Goal: Information Seeking & Learning: Learn about a topic

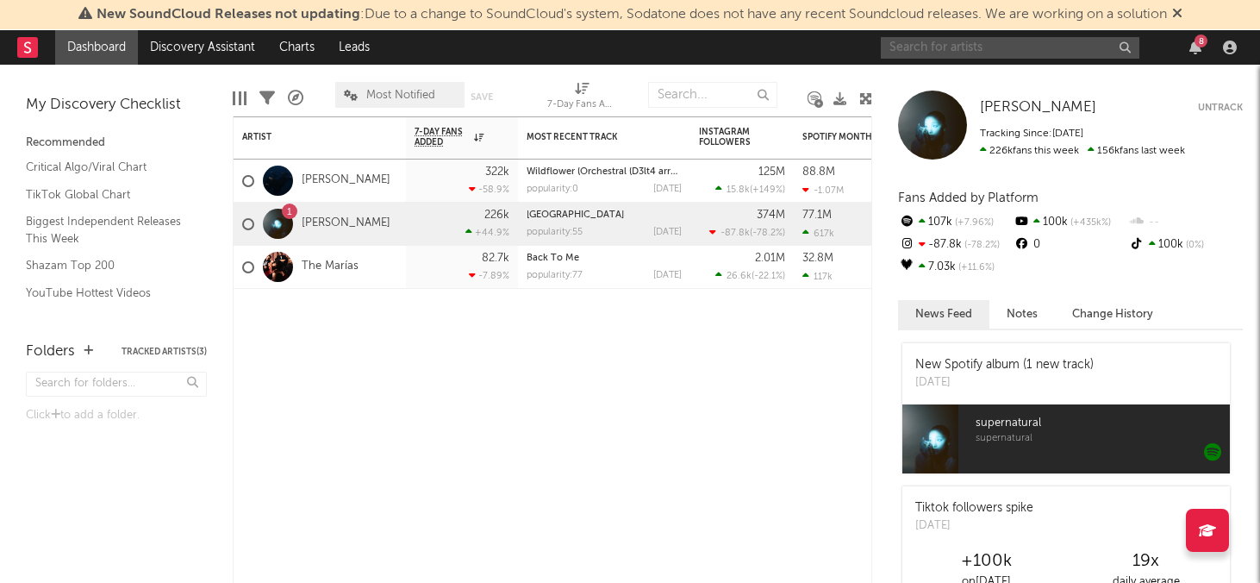
click at [1015, 49] on input "text" at bounding box center [1010, 48] width 259 height 22
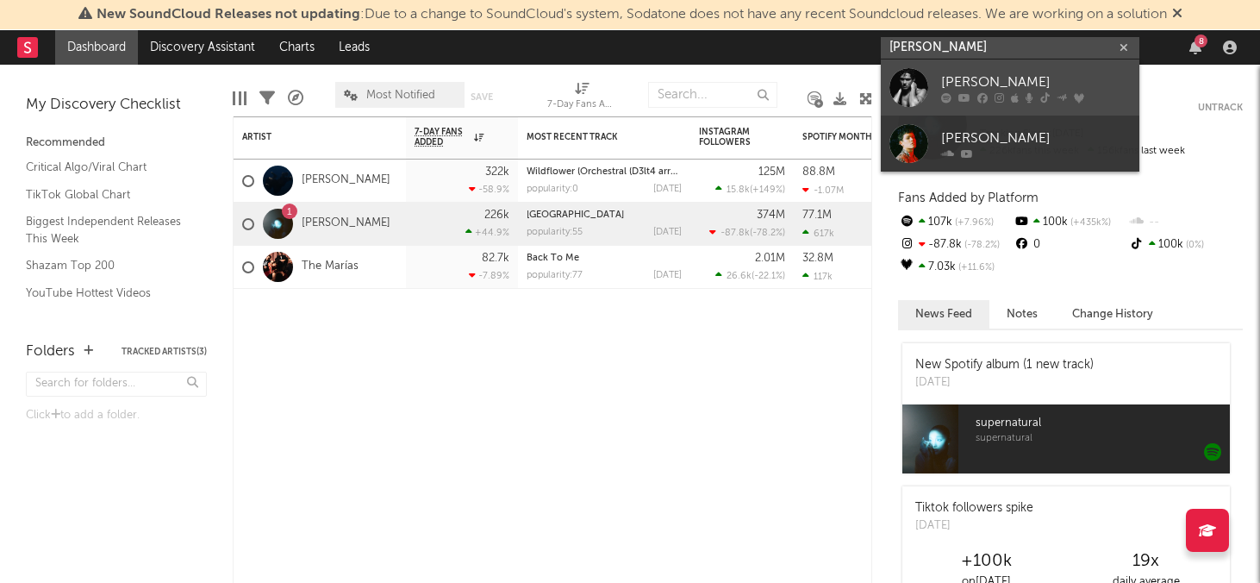
type input "[PERSON_NAME]"
click at [1028, 85] on div "[PERSON_NAME]" at bounding box center [1036, 82] width 190 height 21
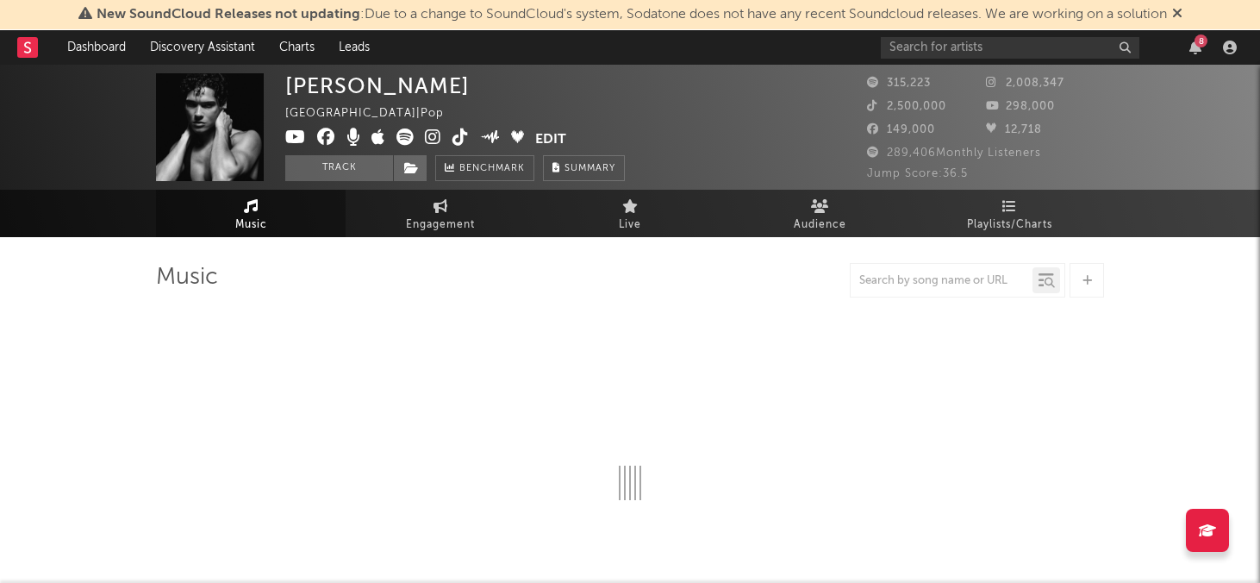
select select "6m"
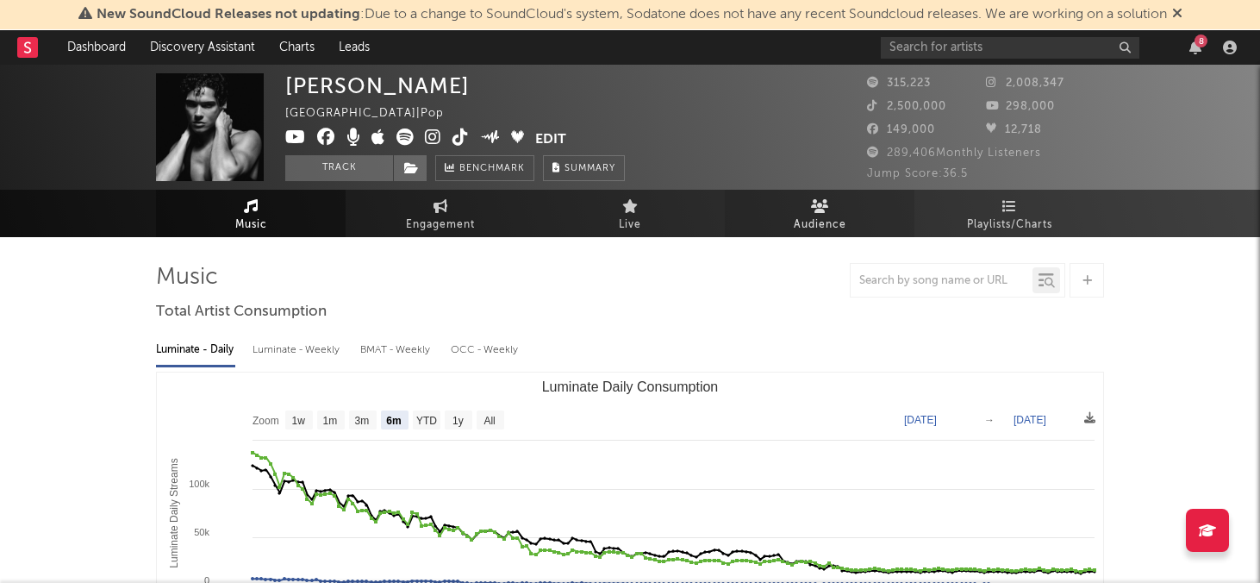
click at [811, 203] on icon at bounding box center [820, 206] width 18 height 14
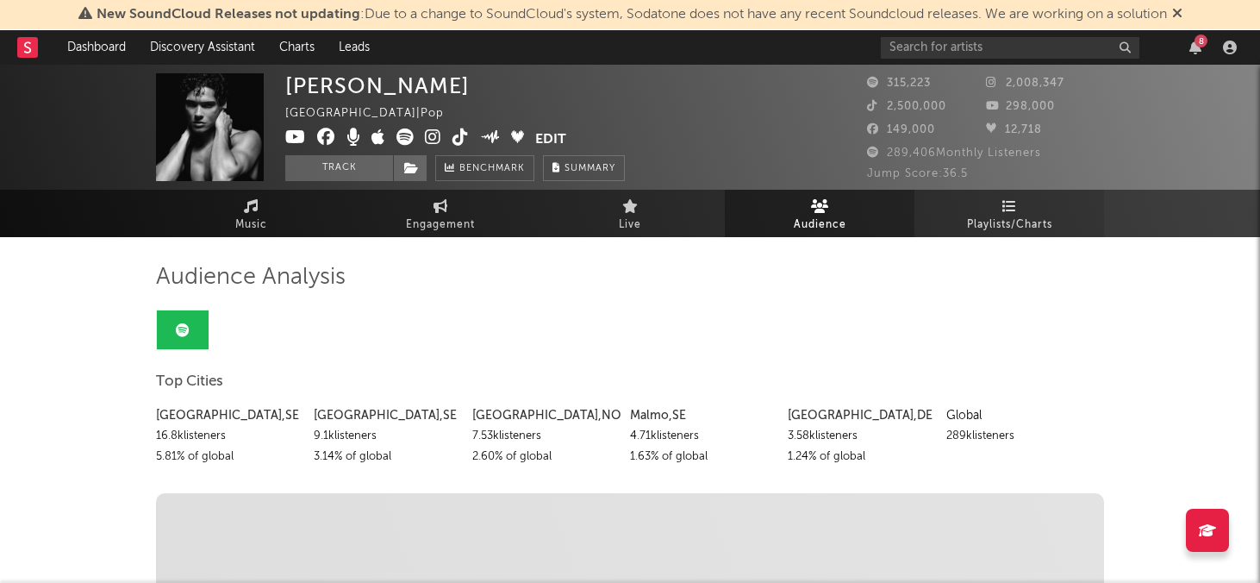
click at [987, 218] on span "Playlists/Charts" at bounding box center [1009, 225] width 85 height 21
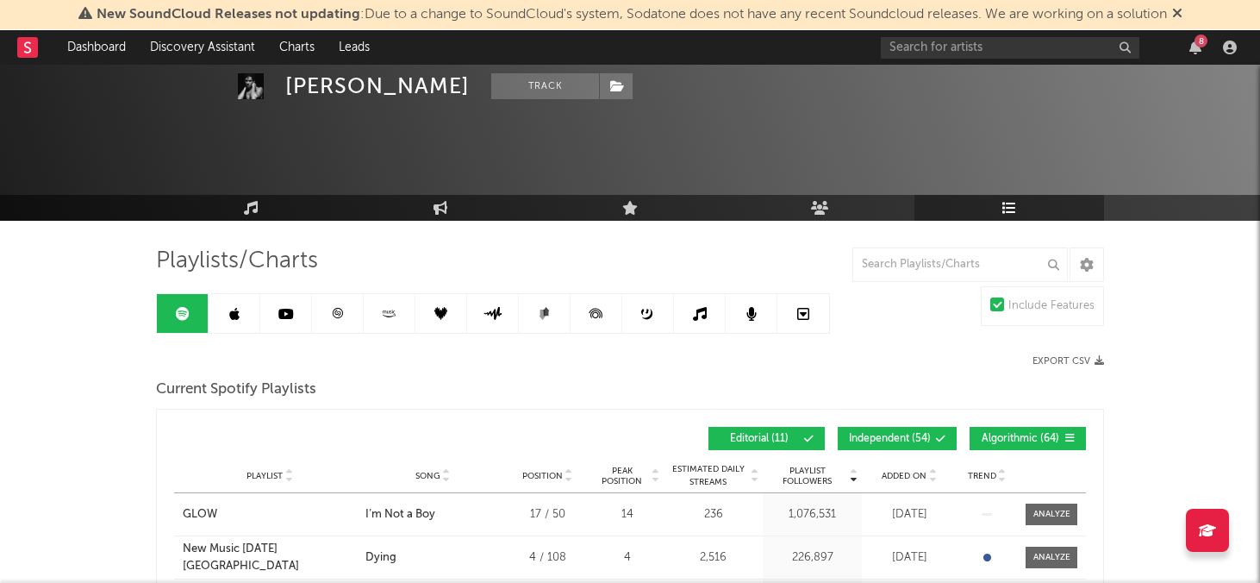
scroll to position [112, 0]
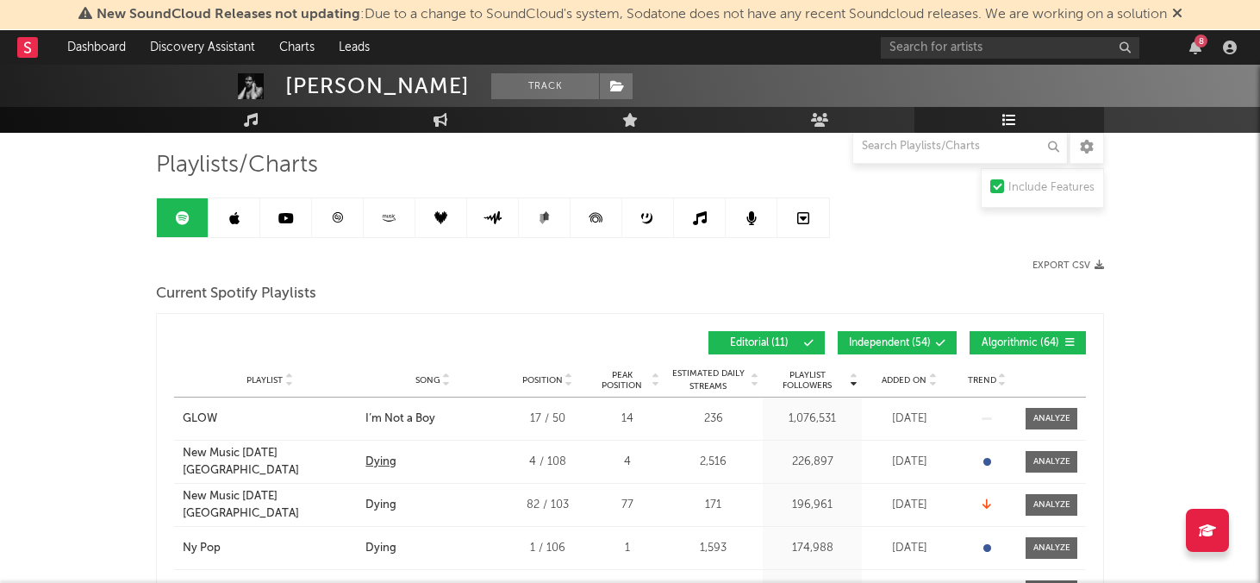
click at [383, 460] on div "Dying" at bounding box center [381, 461] width 31 height 17
click at [375, 460] on div "Dying" at bounding box center [381, 461] width 31 height 17
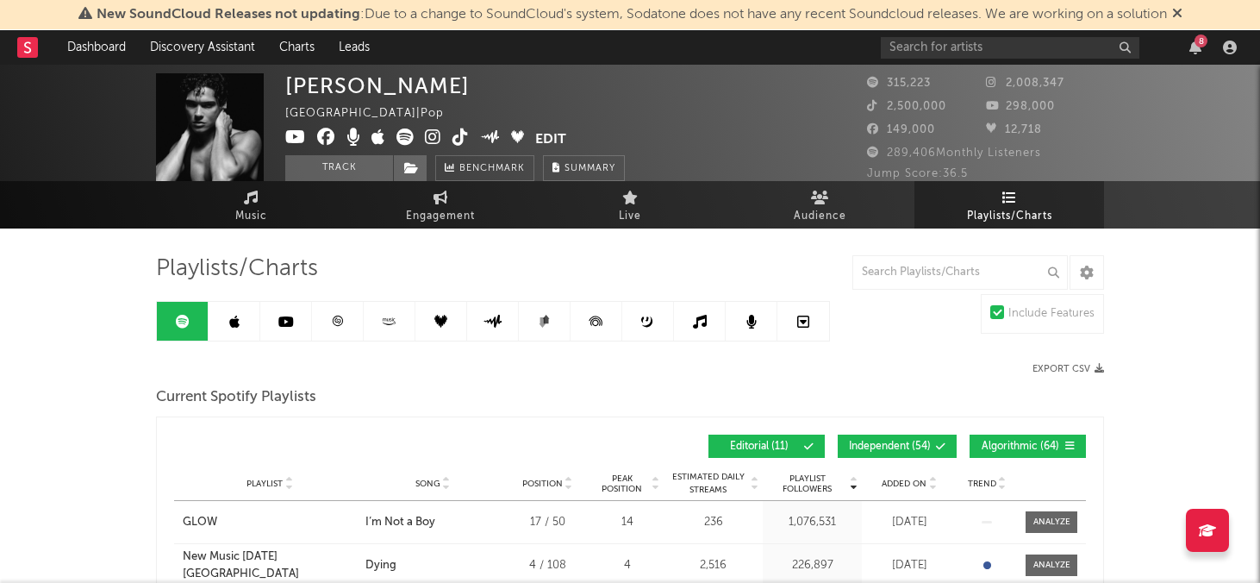
scroll to position [0, 0]
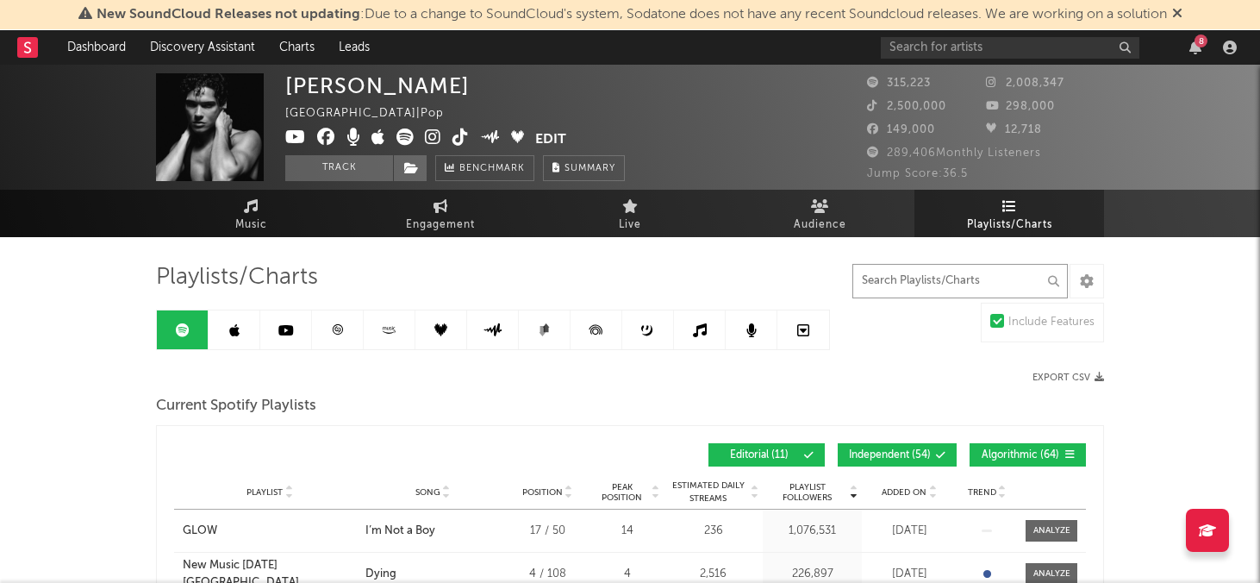
click at [932, 280] on input "text" at bounding box center [961, 281] width 216 height 34
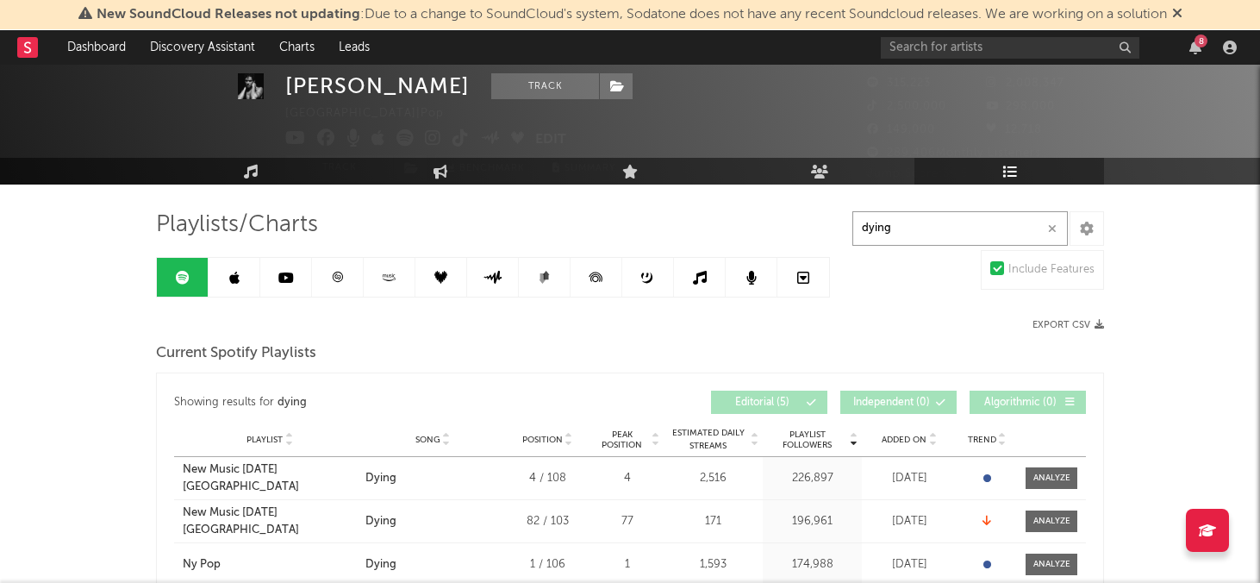
scroll to position [48, 0]
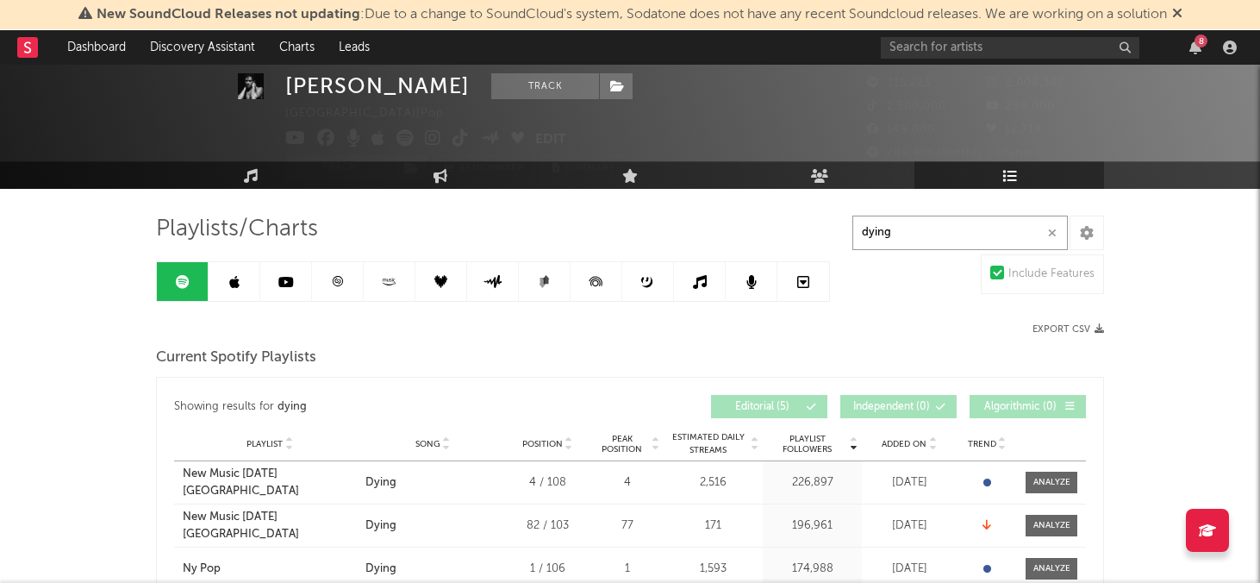
type input "dying"
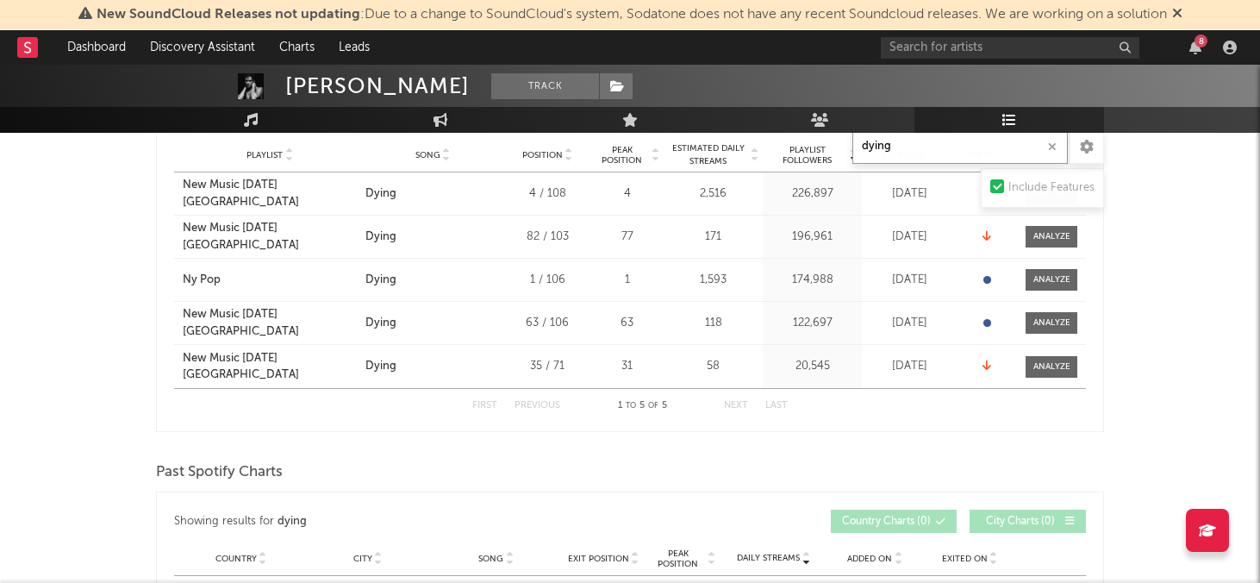
scroll to position [0, 0]
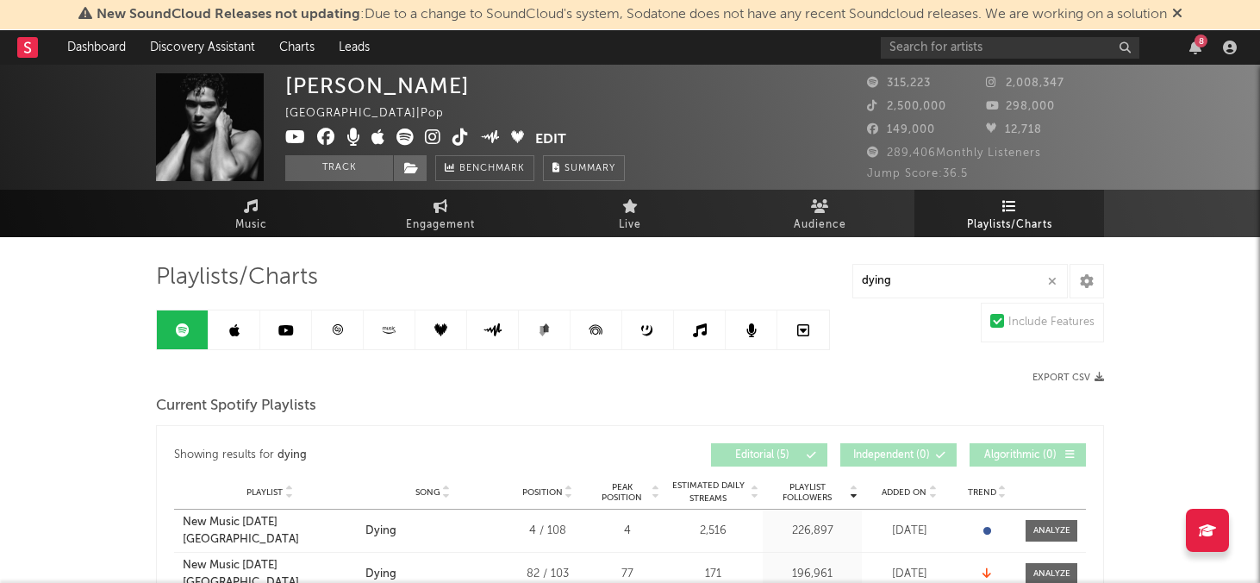
click at [241, 323] on link at bounding box center [235, 329] width 52 height 39
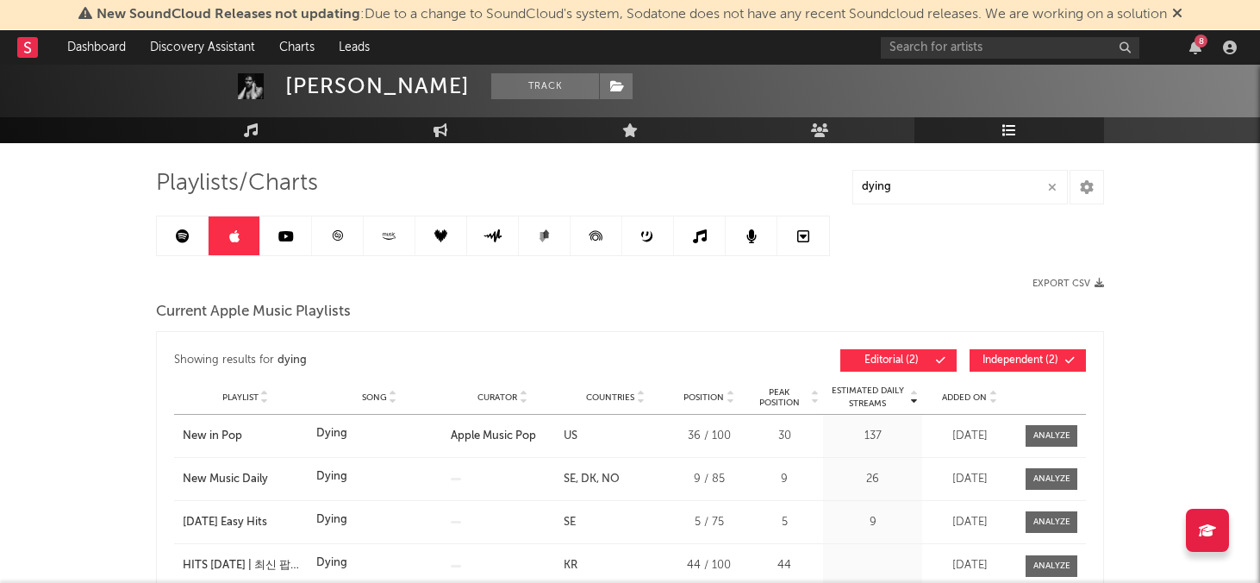
scroll to position [87, 0]
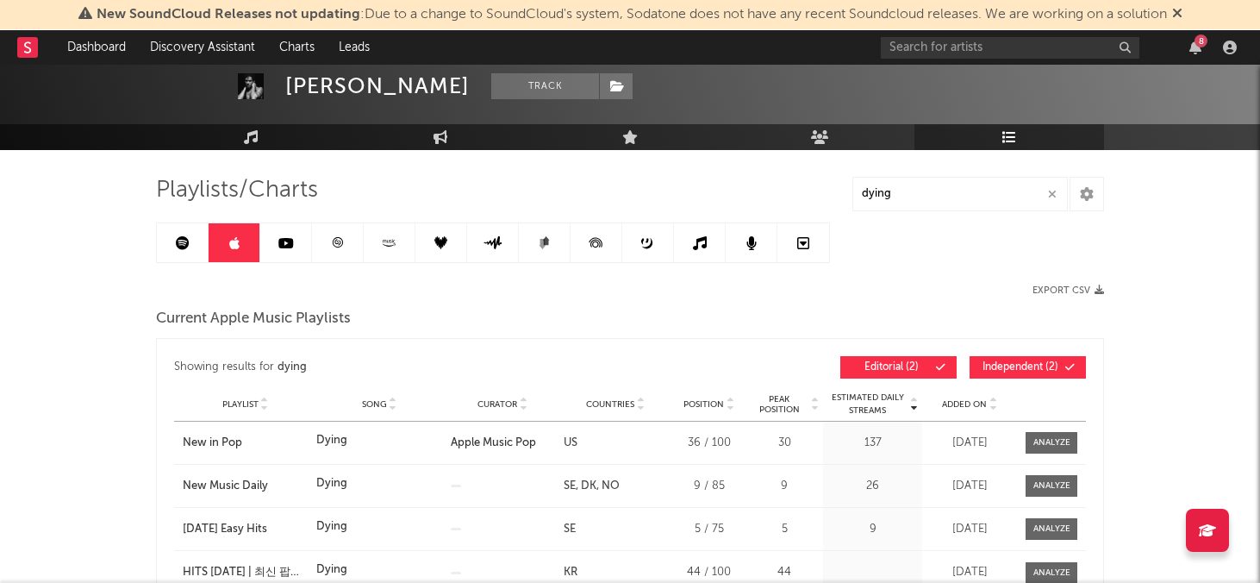
click at [302, 241] on link at bounding box center [286, 242] width 52 height 39
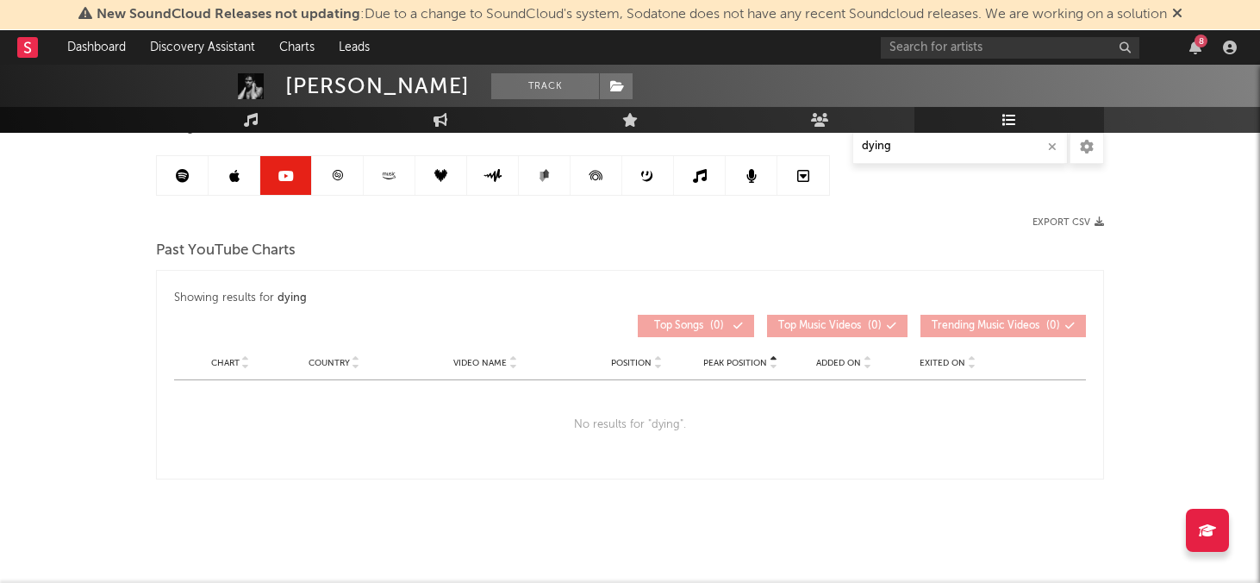
click at [325, 178] on link at bounding box center [338, 175] width 52 height 39
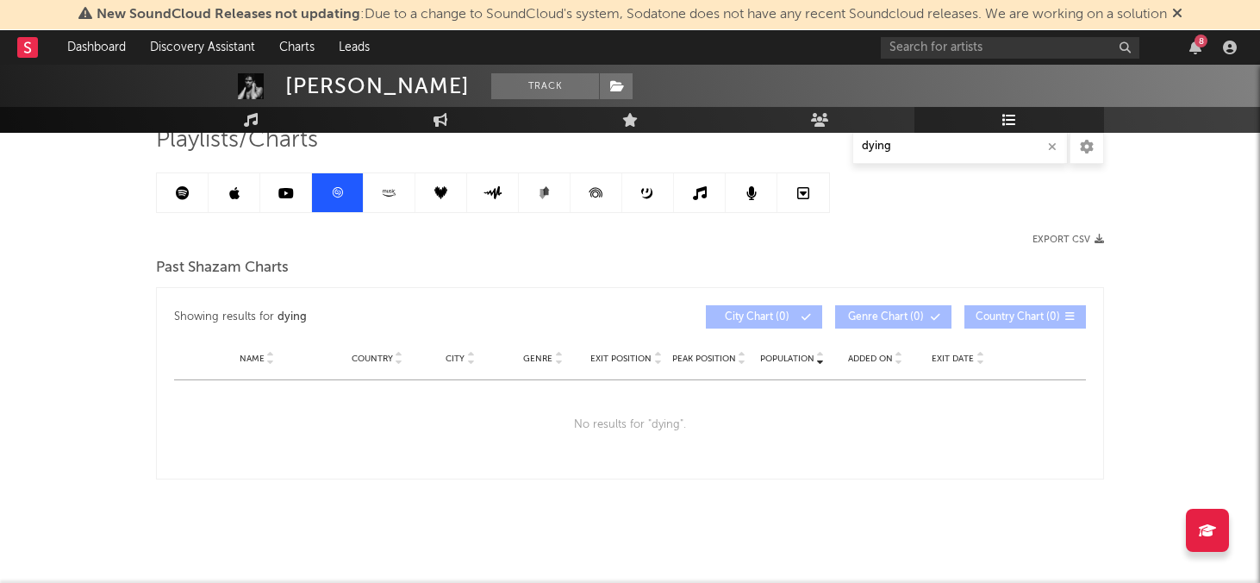
scroll to position [137, 0]
click at [397, 199] on link at bounding box center [390, 192] width 52 height 39
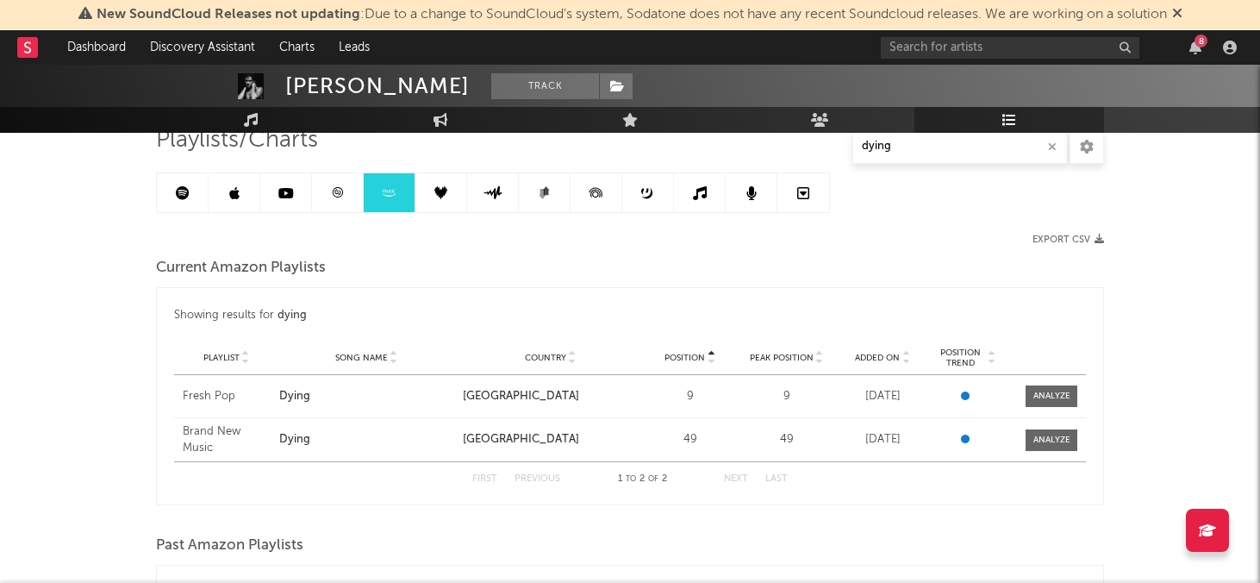
click at [459, 203] on link at bounding box center [442, 192] width 52 height 39
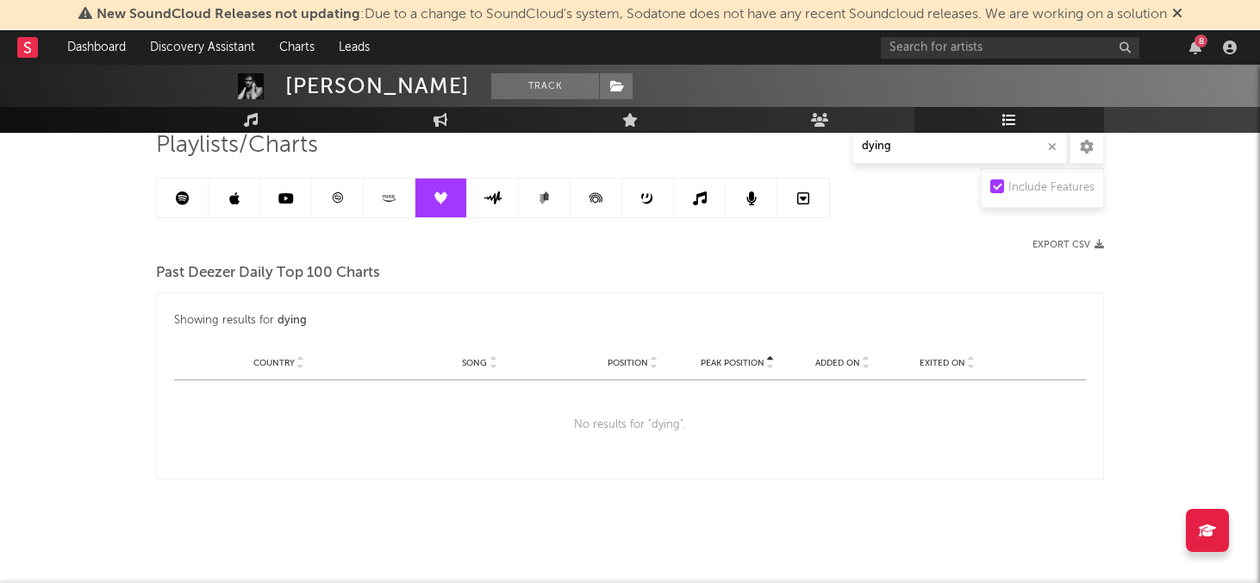
click at [509, 200] on link at bounding box center [493, 197] width 52 height 39
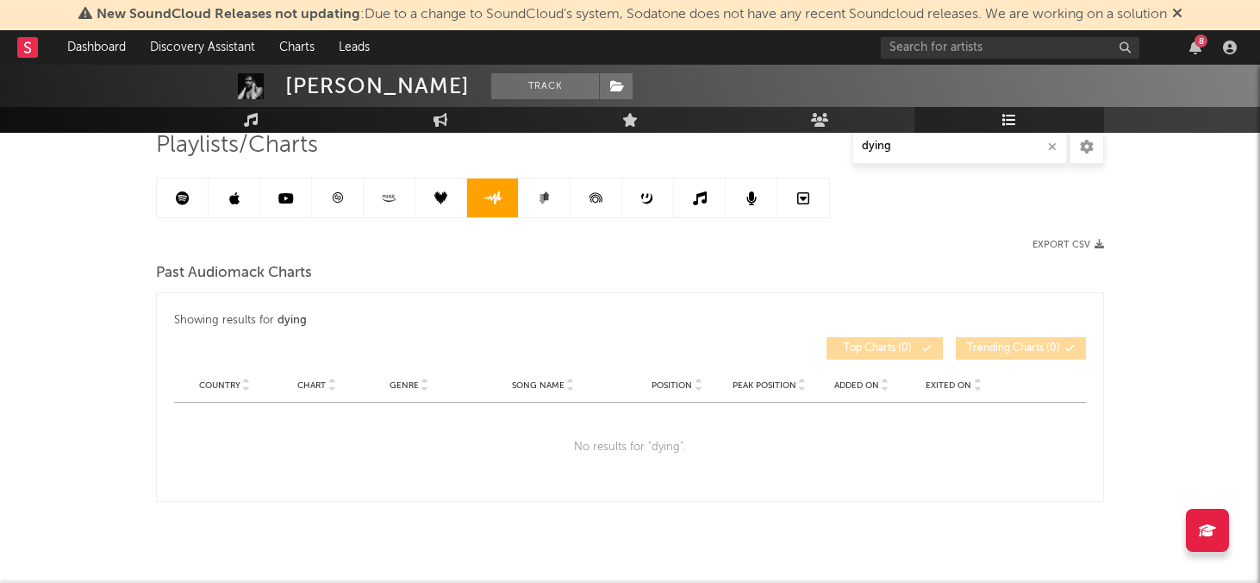
click at [541, 198] on icon at bounding box center [543, 199] width 7 height 10
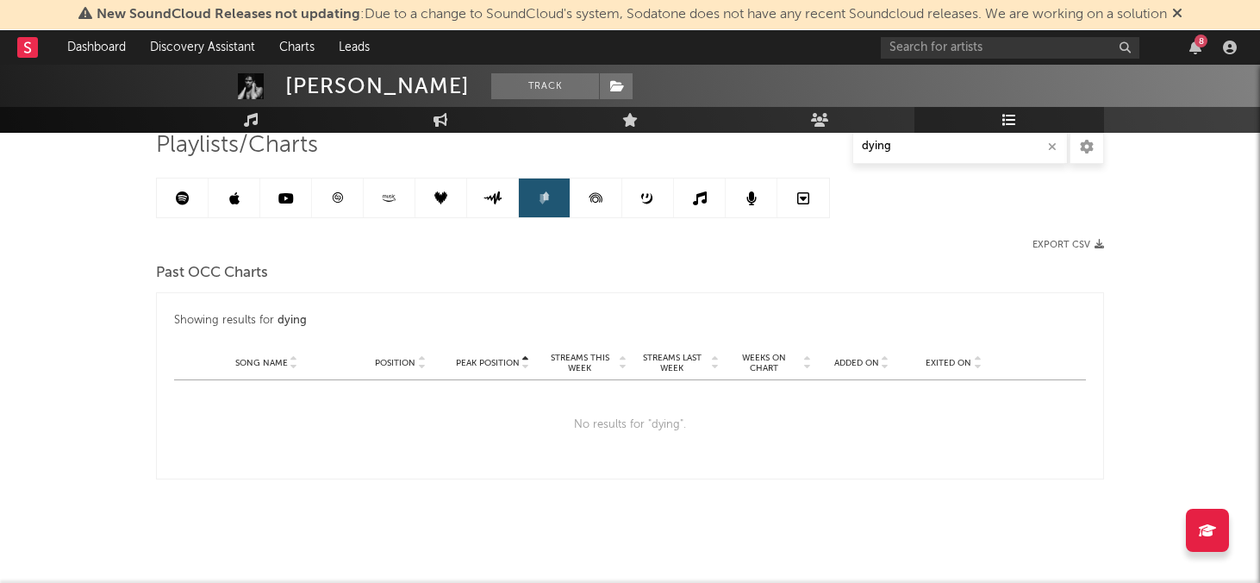
click at [589, 194] on icon at bounding box center [596, 197] width 39 height 39
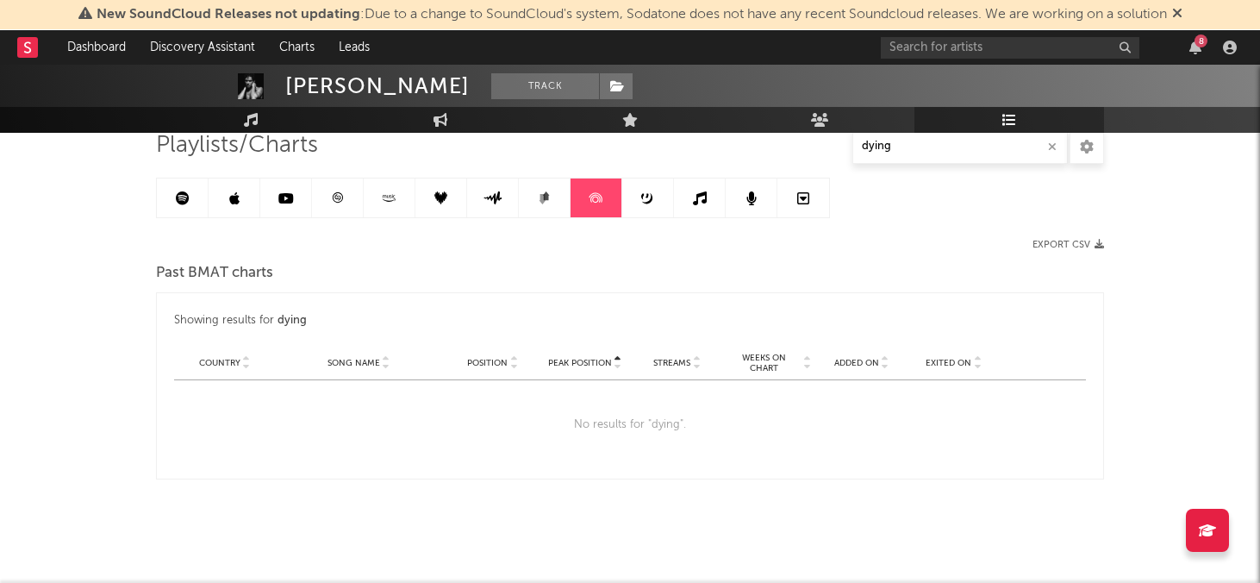
click at [639, 192] on link at bounding box center [648, 197] width 52 height 39
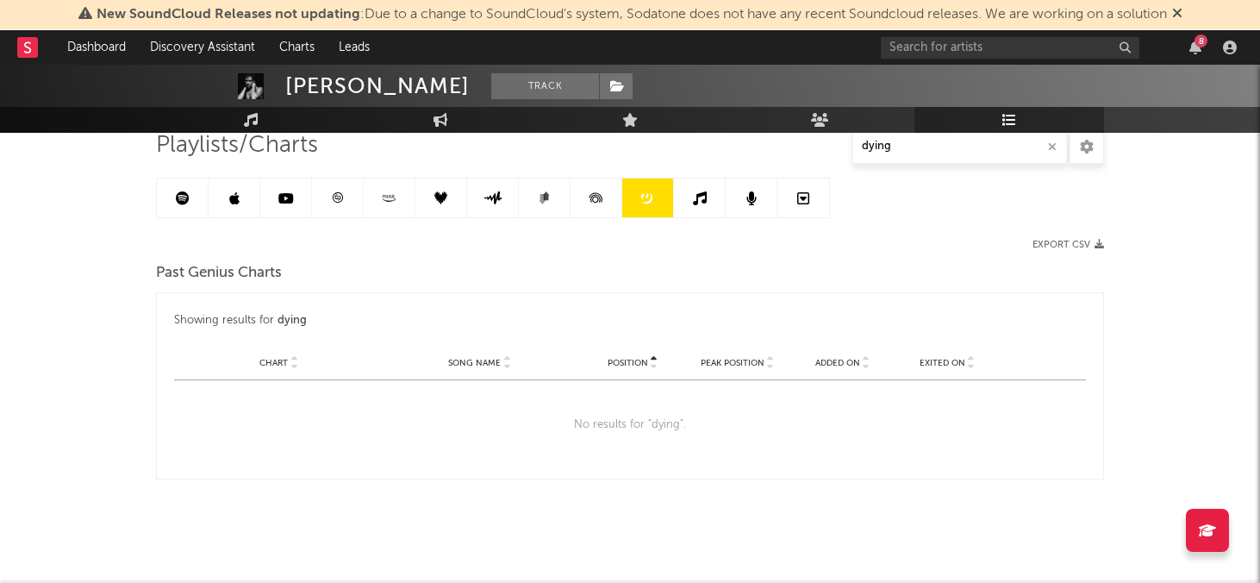
click at [687, 197] on link at bounding box center [700, 197] width 52 height 39
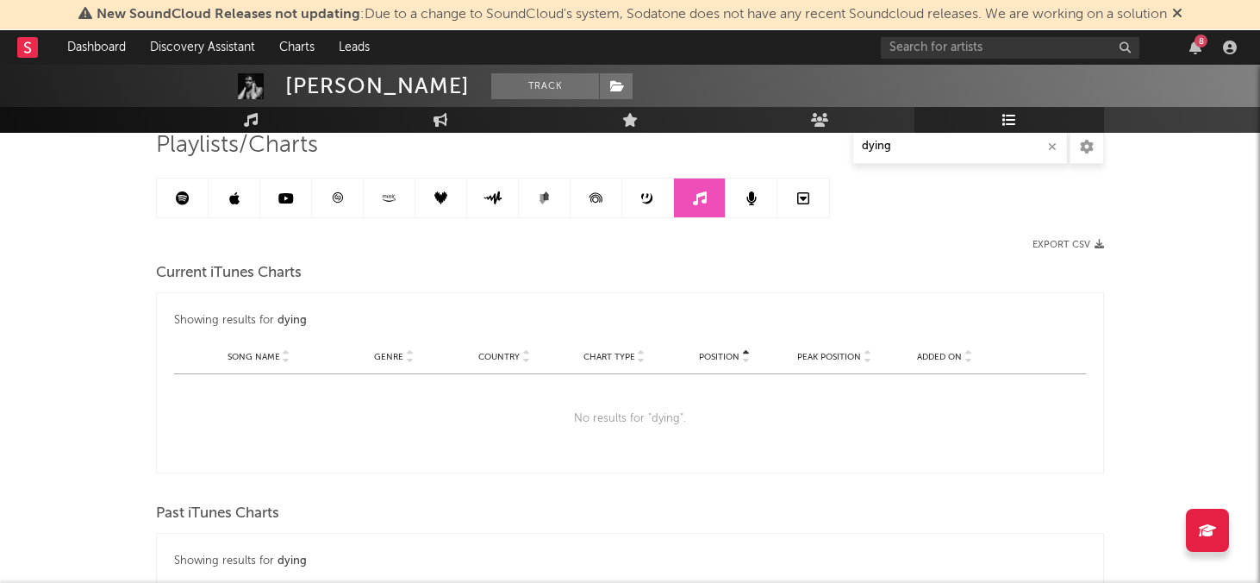
click at [741, 197] on link at bounding box center [752, 197] width 52 height 39
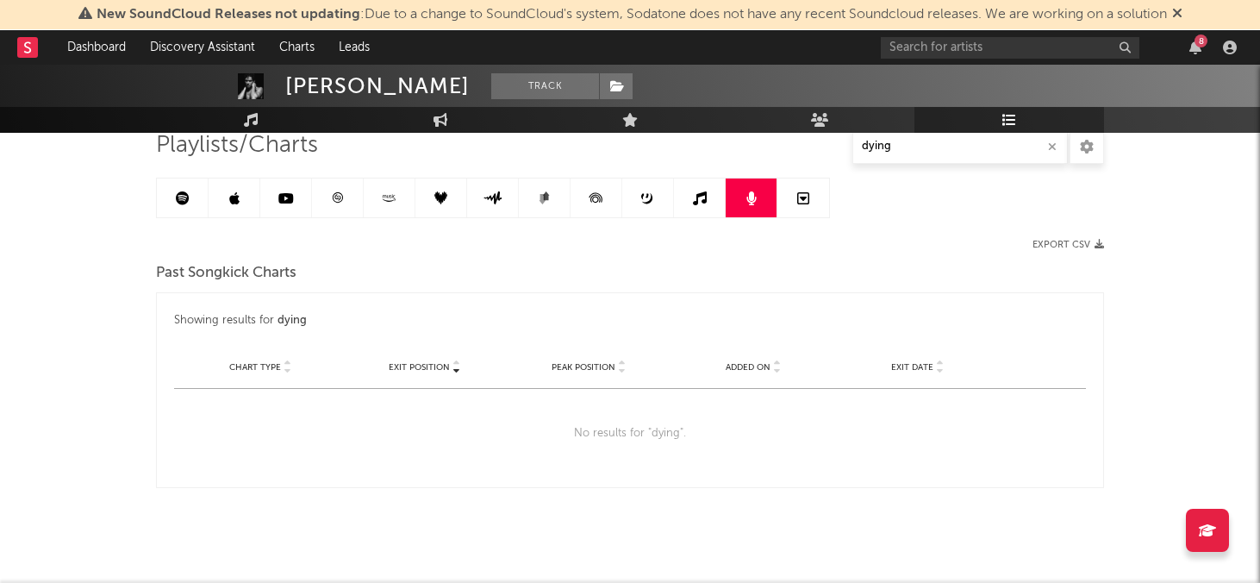
click at [802, 204] on icon at bounding box center [803, 198] width 12 height 14
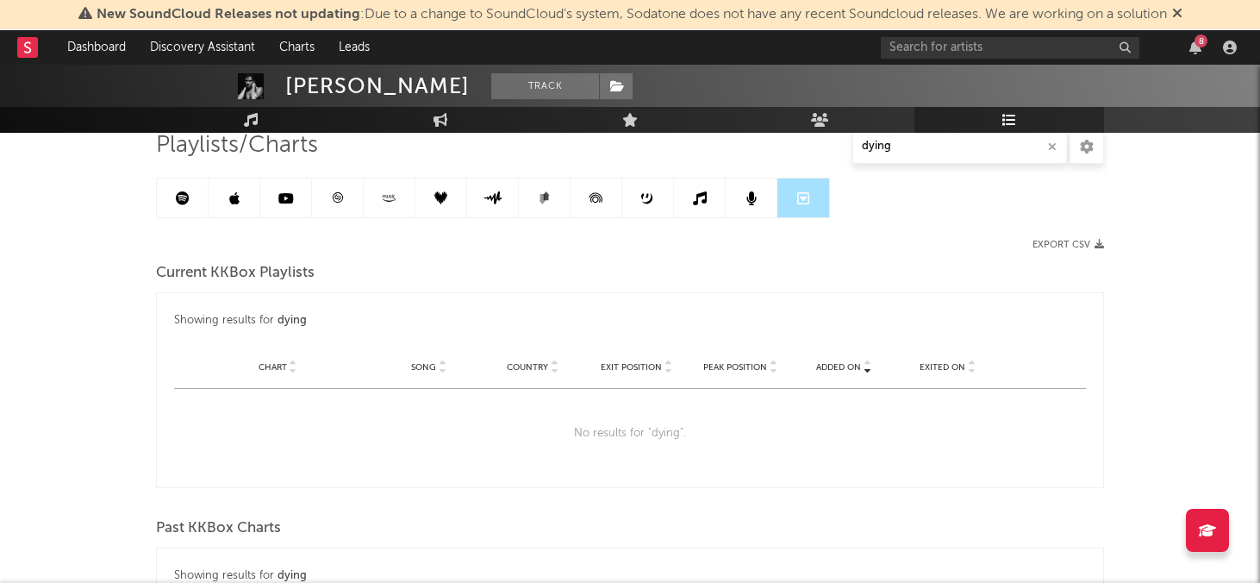
click at [196, 203] on link at bounding box center [183, 197] width 52 height 39
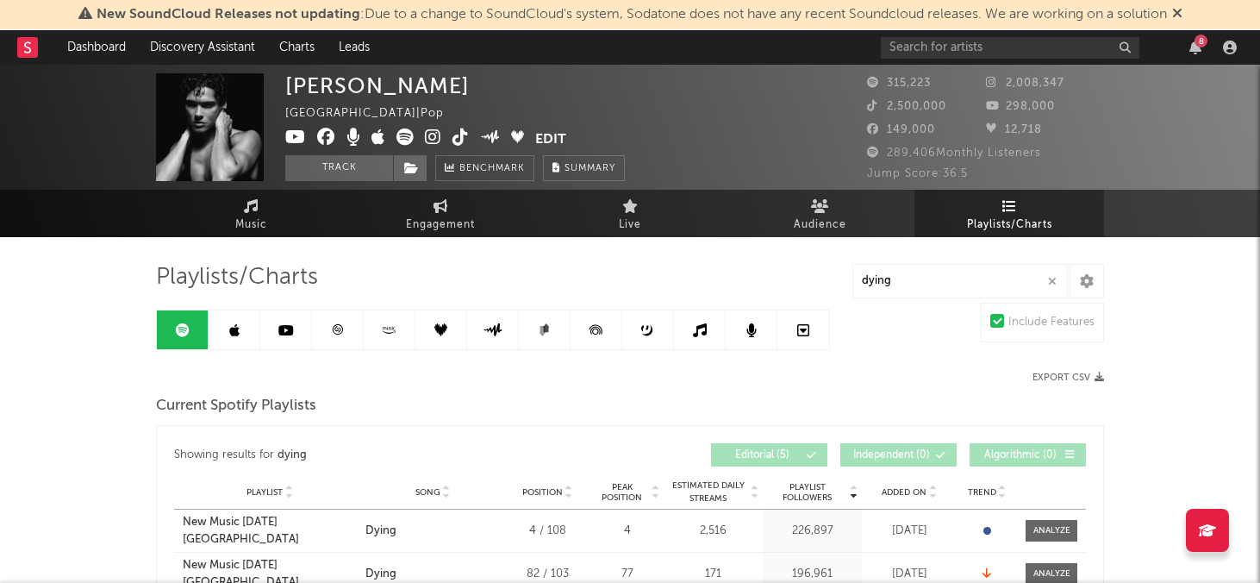
click at [248, 345] on link at bounding box center [235, 329] width 52 height 39
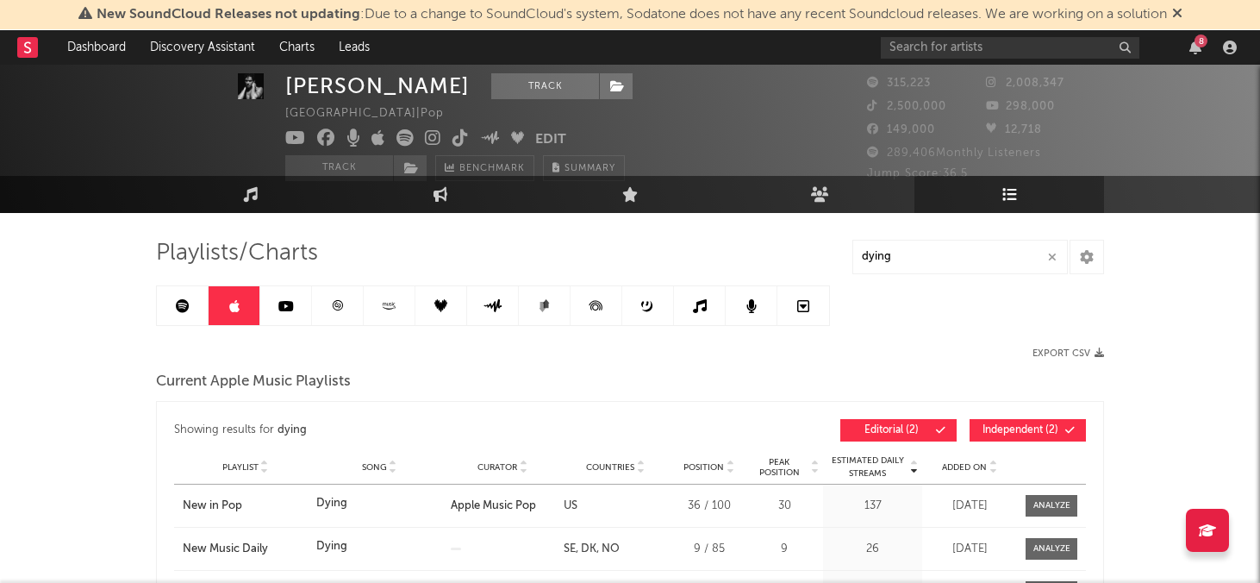
scroll to position [28, 0]
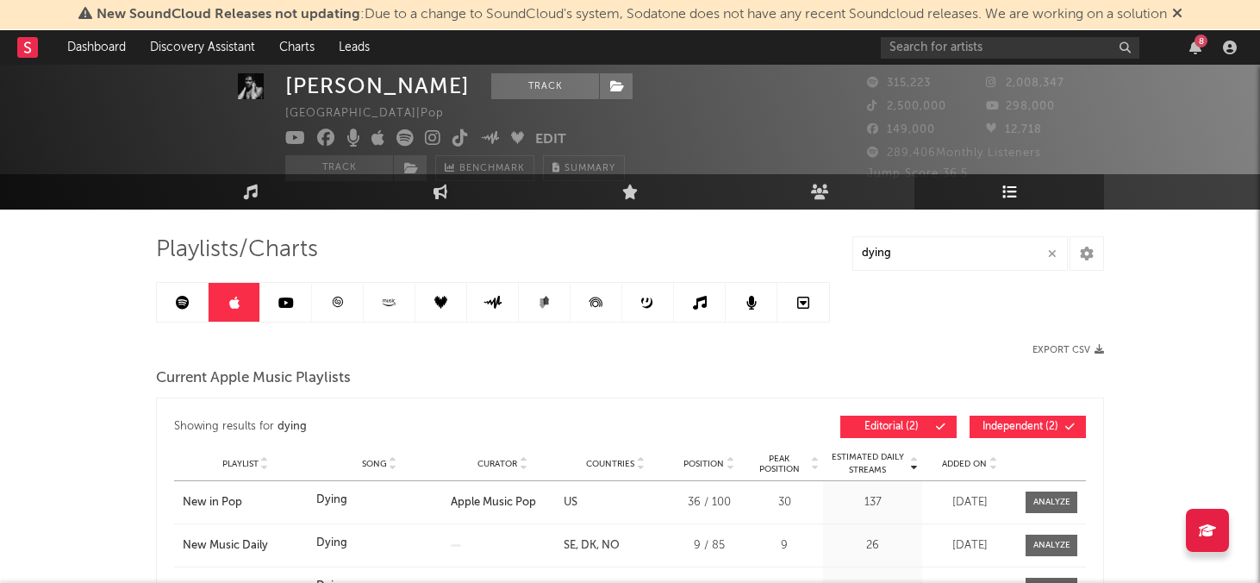
click at [283, 296] on icon at bounding box center [286, 303] width 16 height 14
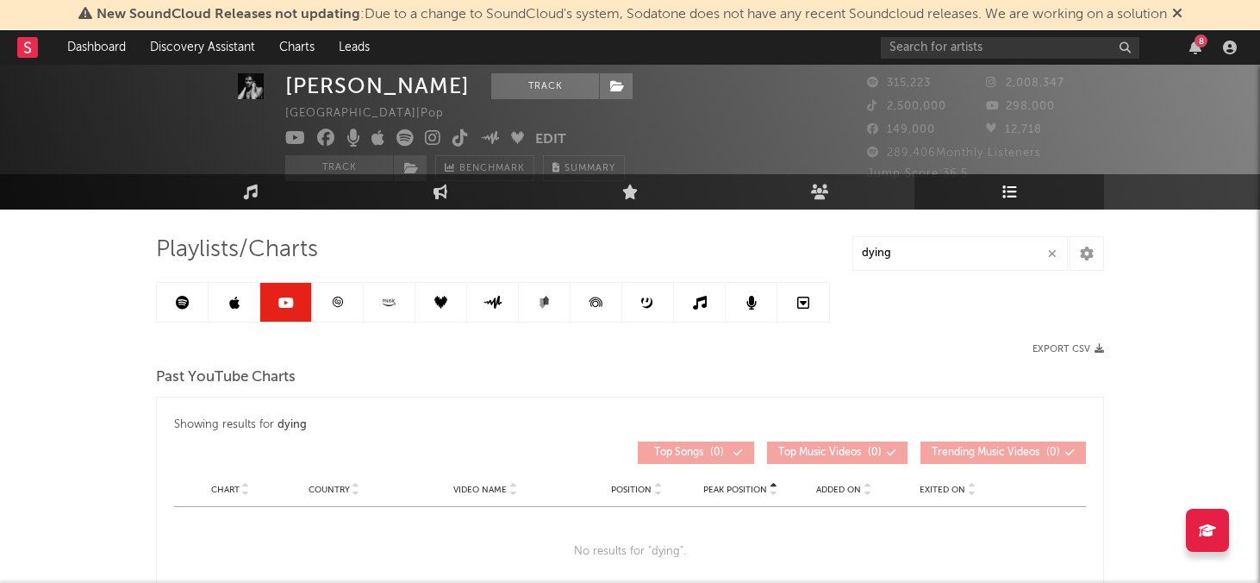
scroll to position [154, 0]
